Goal: Task Accomplishment & Management: Use online tool/utility

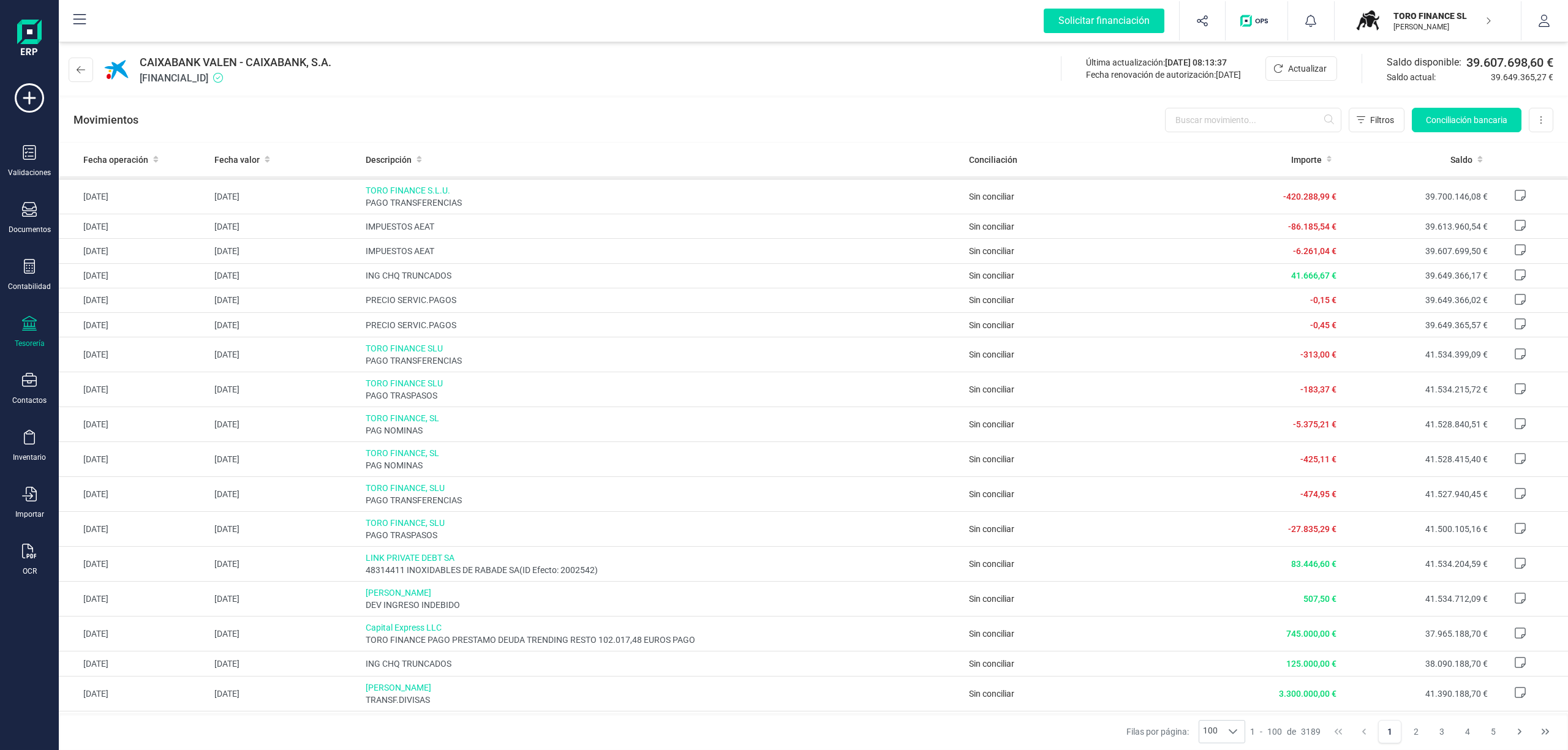
scroll to position [163, 0]
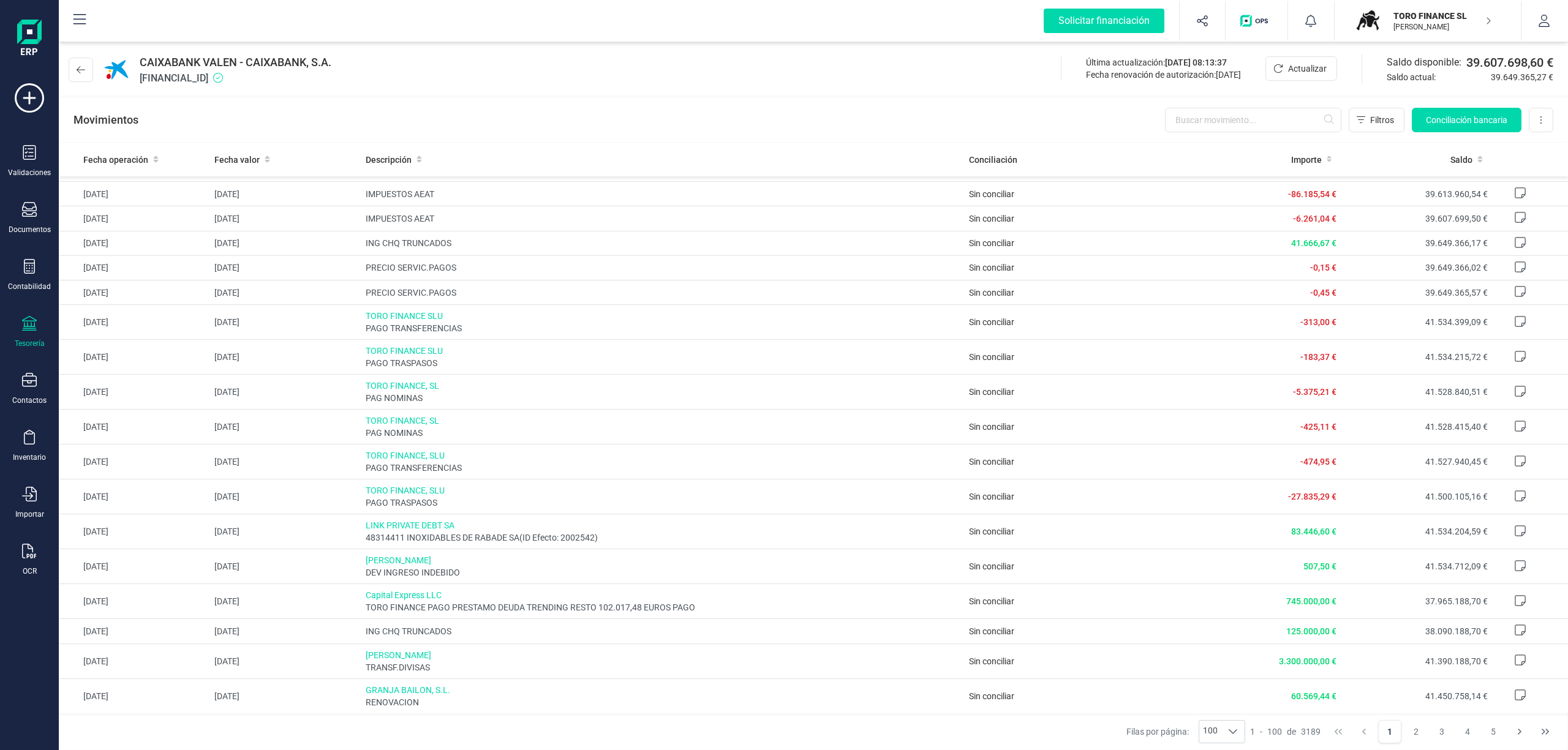
click at [1428, 14] on p "TORO FINANCE SL" at bounding box center [1442, 15] width 98 height 12
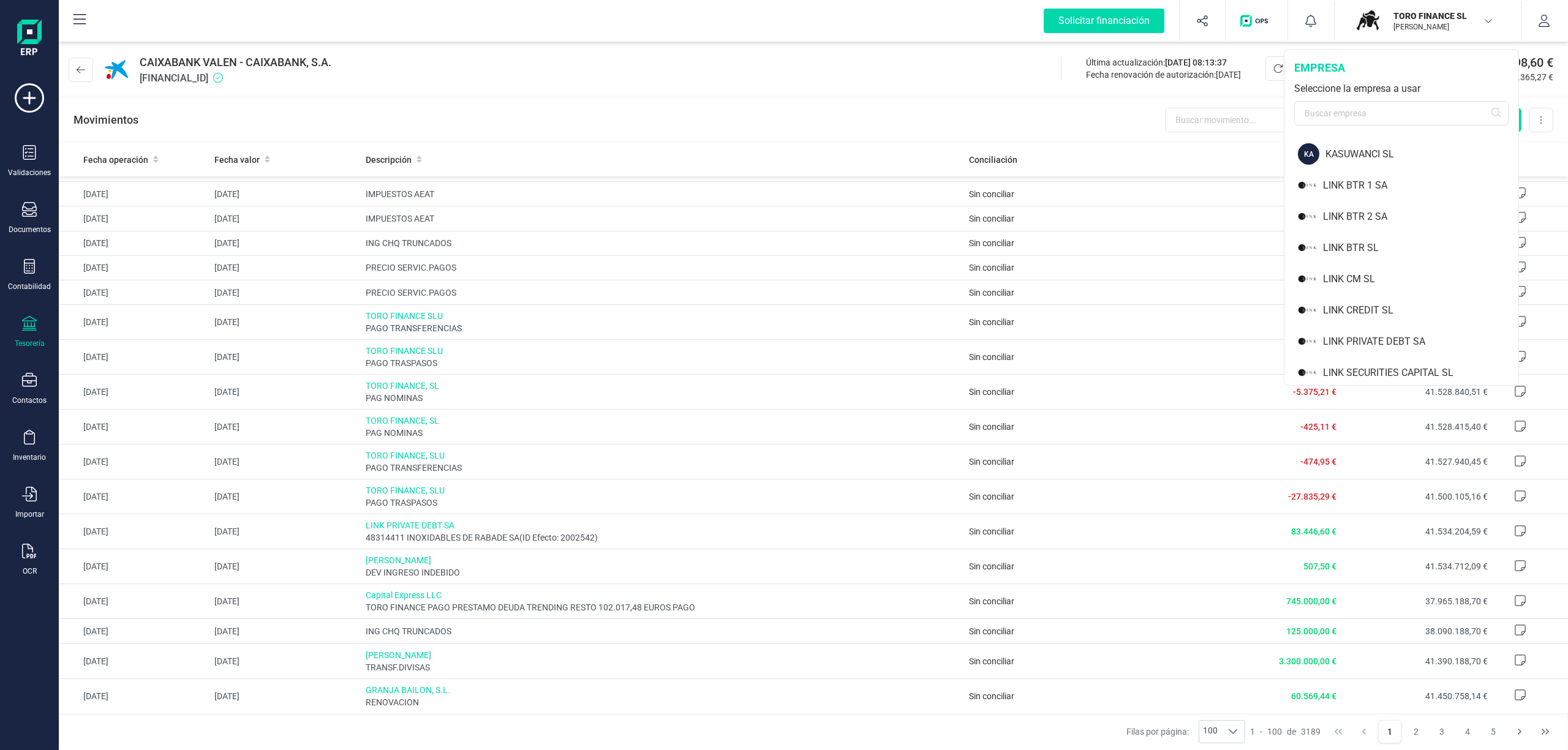
scroll to position [844, 0]
click at [1393, 305] on div "LINK PRIVATE DEBT SA" at bounding box center [1420, 307] width 195 height 14
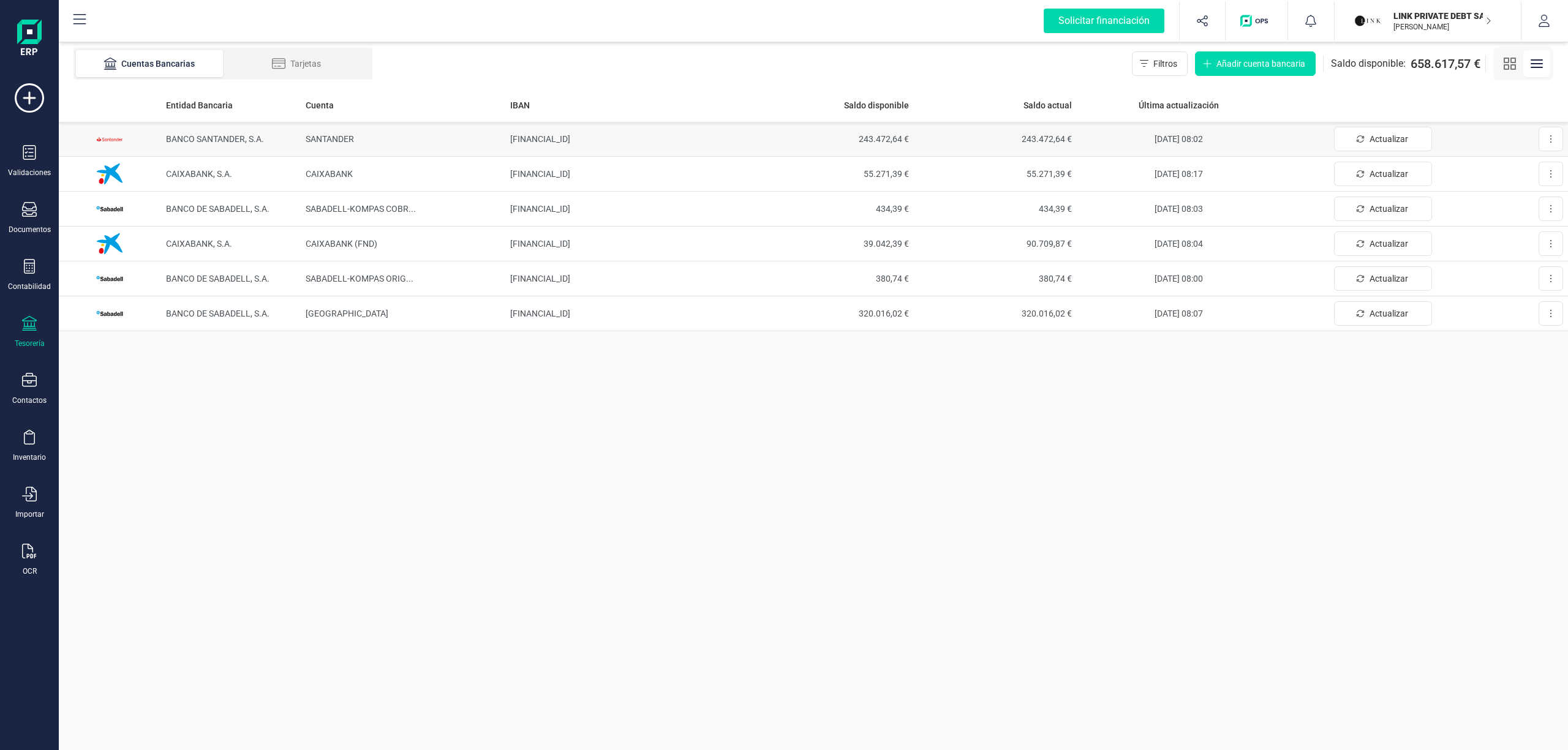
click at [204, 134] on span "BANCO SANTANDER, S.A." at bounding box center [215, 139] width 98 height 10
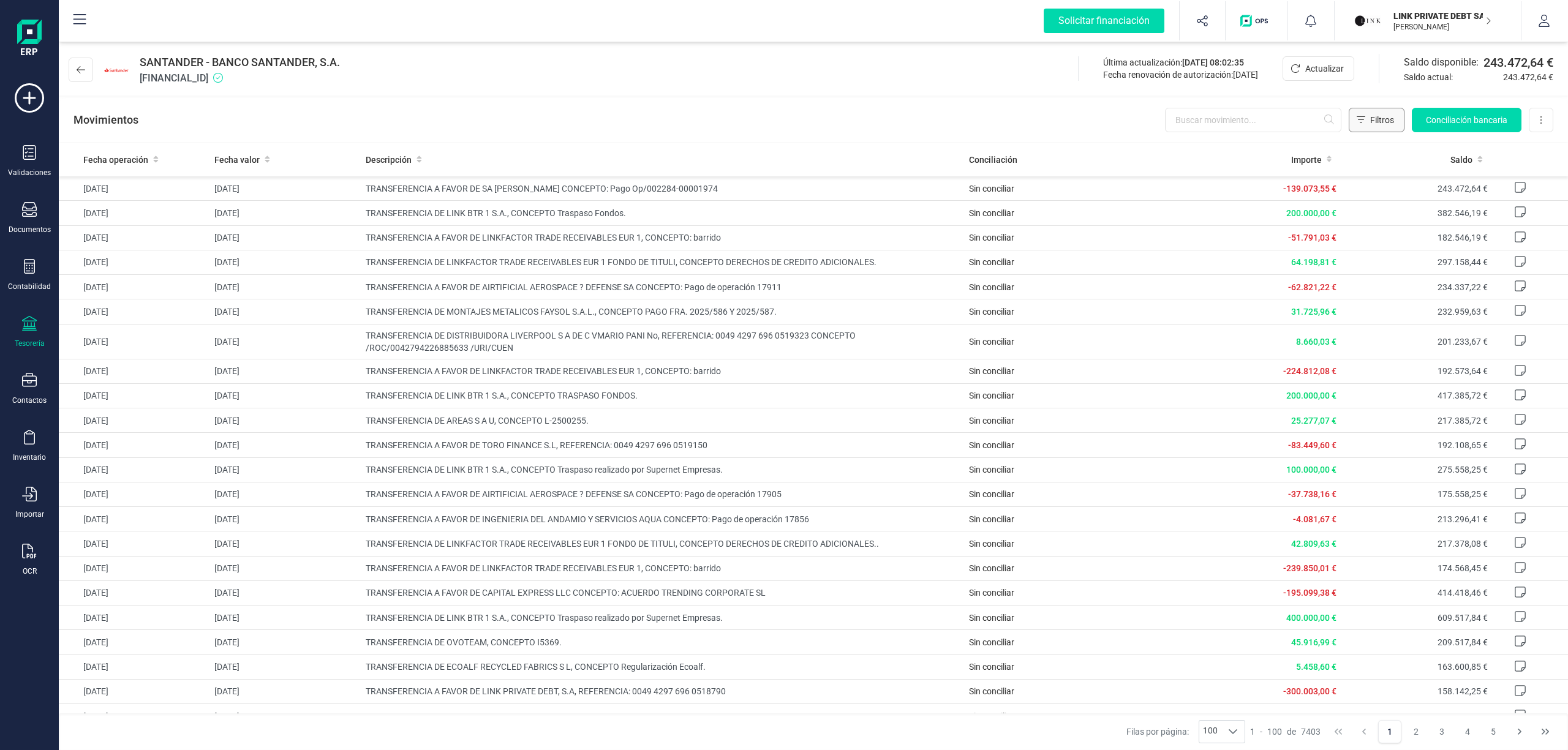
click at [1360, 116] on icon "Filtros" at bounding box center [1361, 120] width 9 height 10
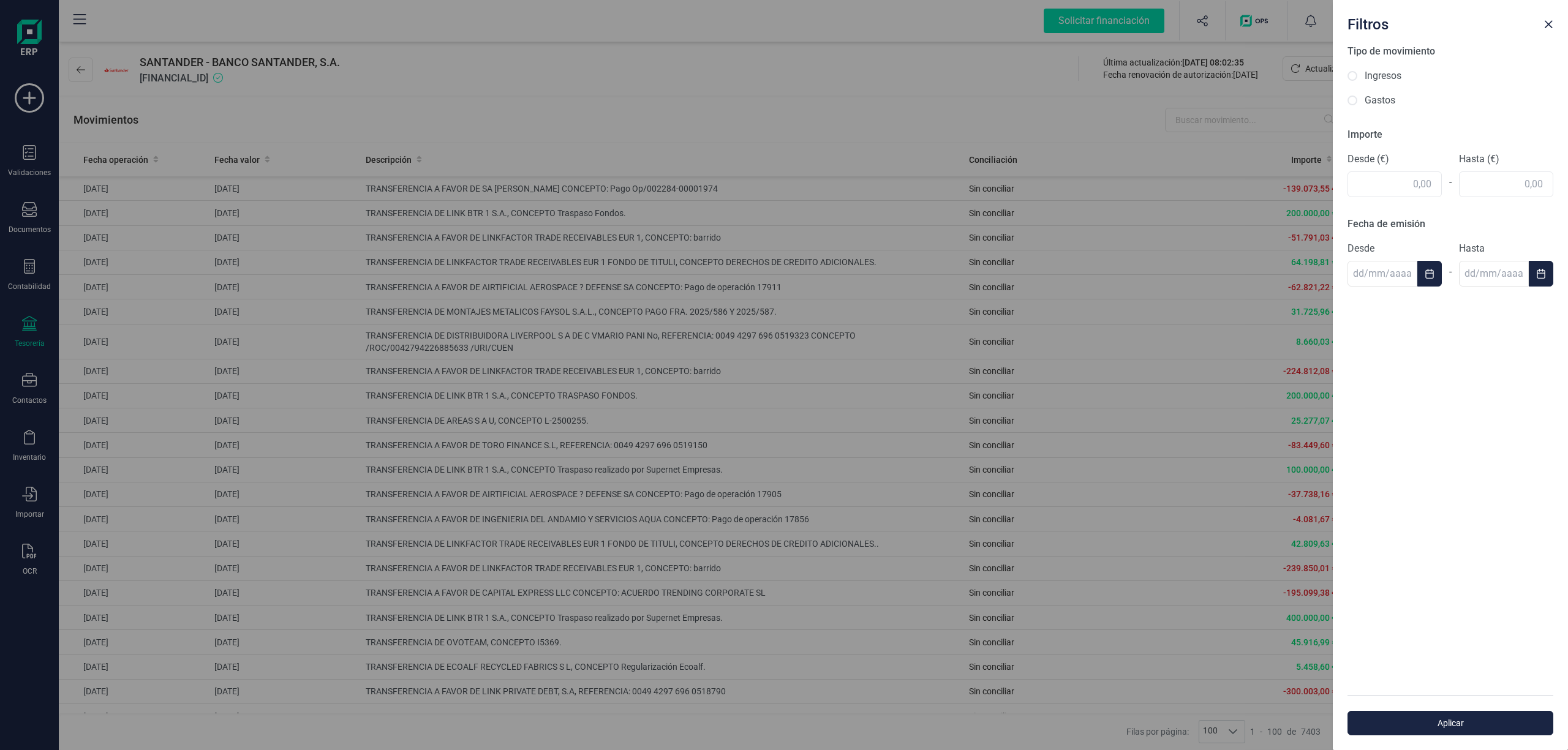
click at [1375, 68] on div "Tipo de movimiento Ingresos Gastos" at bounding box center [1450, 76] width 206 height 64
click at [1373, 72] on label "Ingresos" at bounding box center [1383, 76] width 37 height 14
click at [1357, 72] on input "Ingresos" at bounding box center [1352, 76] width 10 height 10
radio input "true"
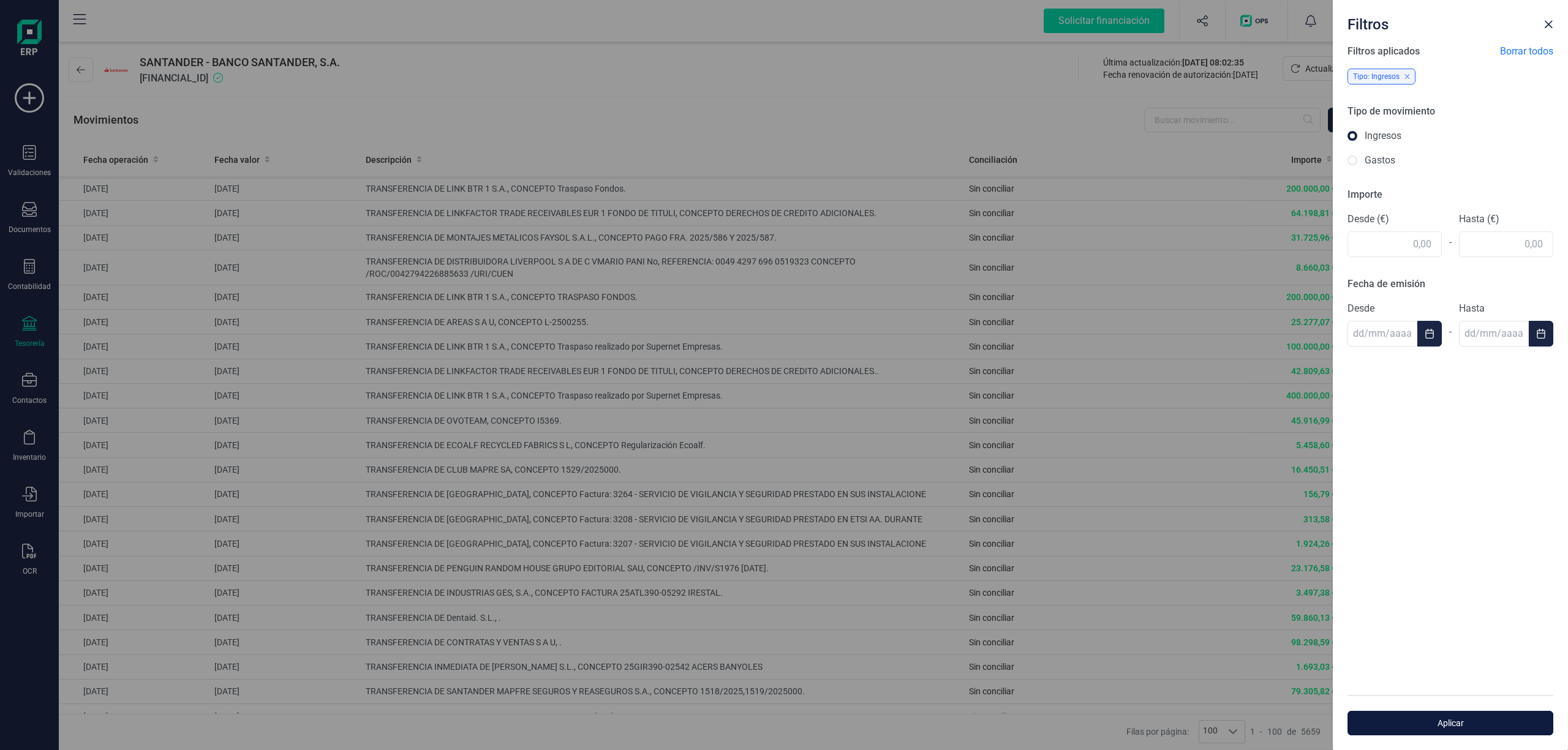
click at [1443, 715] on button "Aplicar" at bounding box center [1450, 723] width 206 height 24
